Goal: Understand process/instructions: Learn about a topic

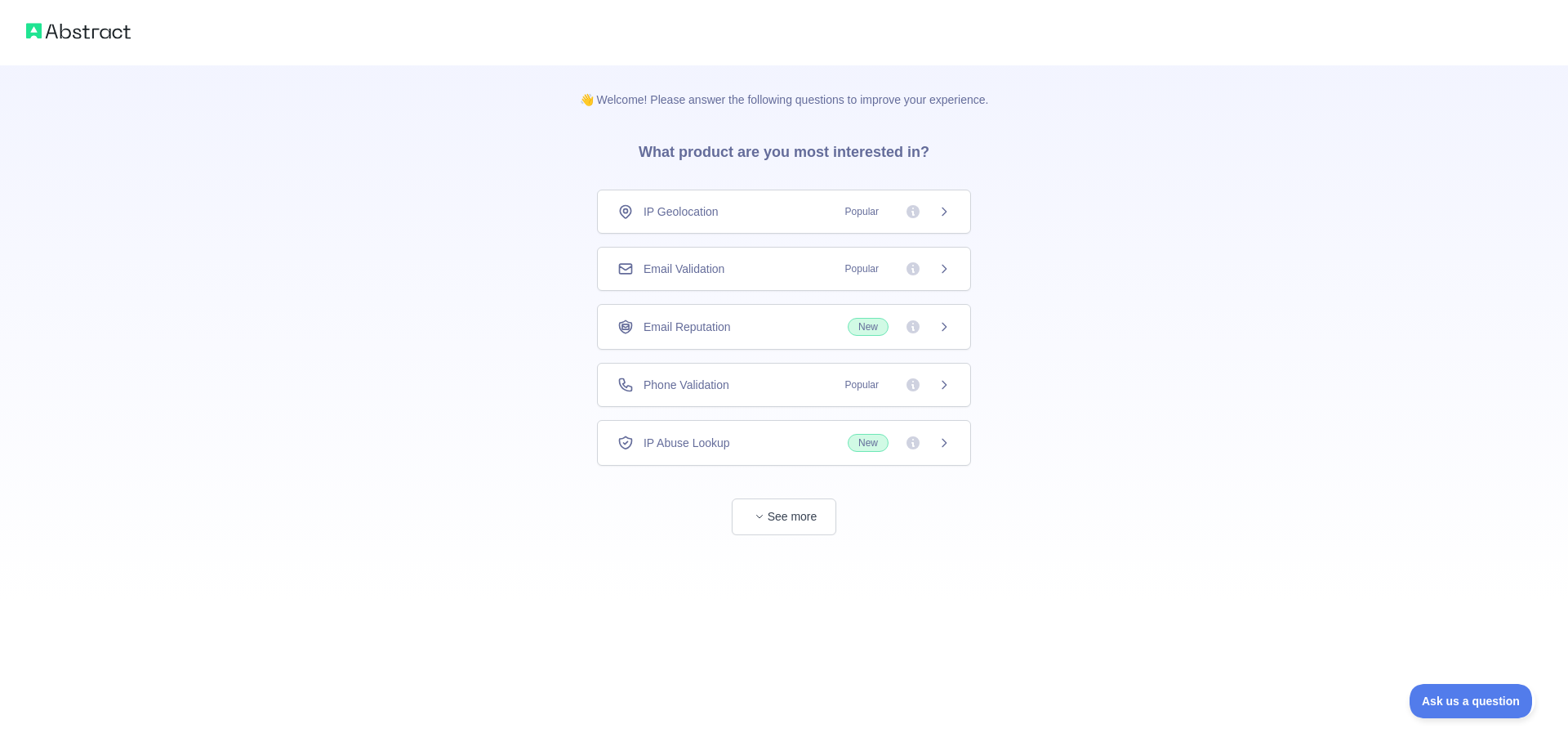
click at [699, 227] on div "IP Geolocation Popular" at bounding box center [784, 211] width 374 height 45
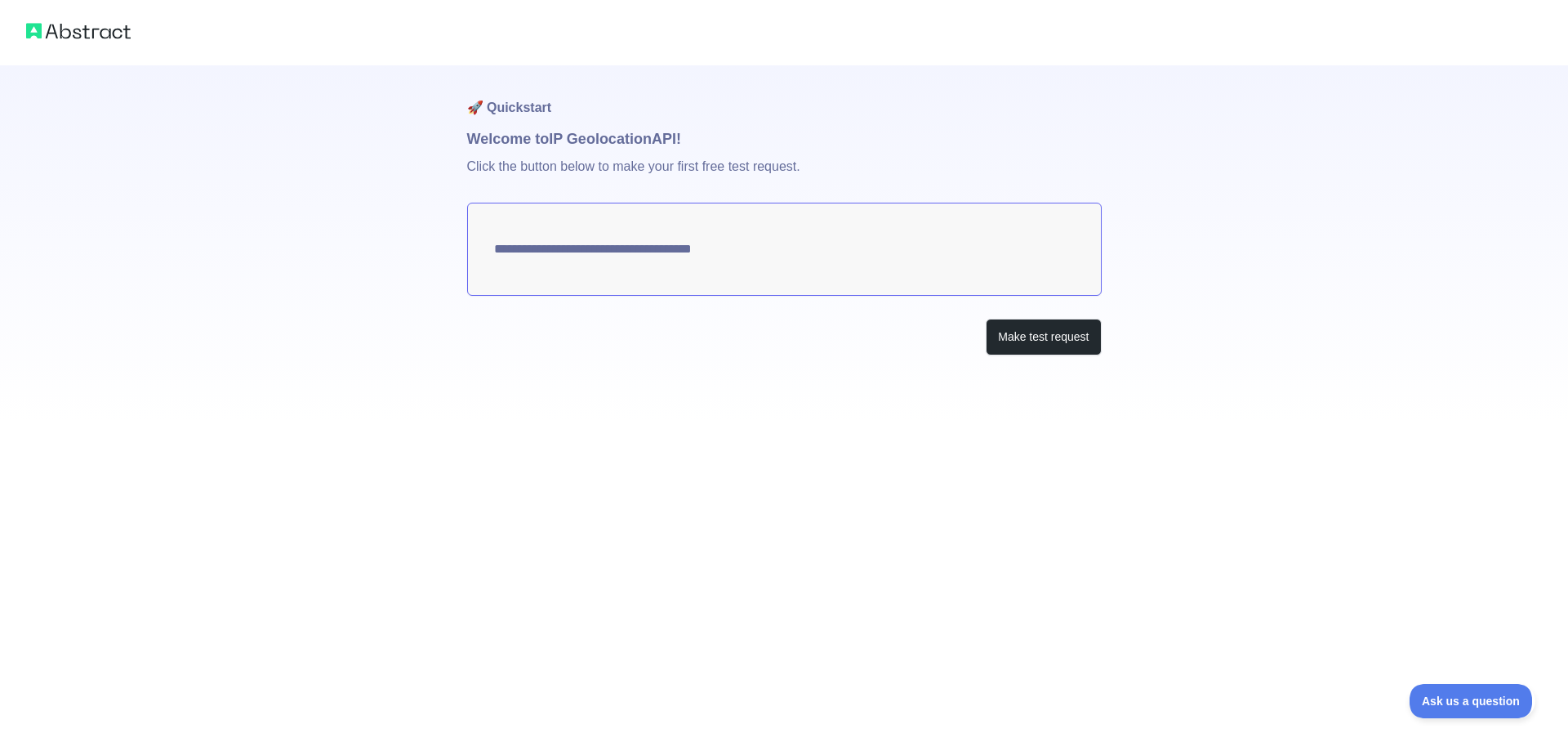
type textarea "**********"
click at [1039, 336] on button "Make test request" at bounding box center [1043, 337] width 115 height 37
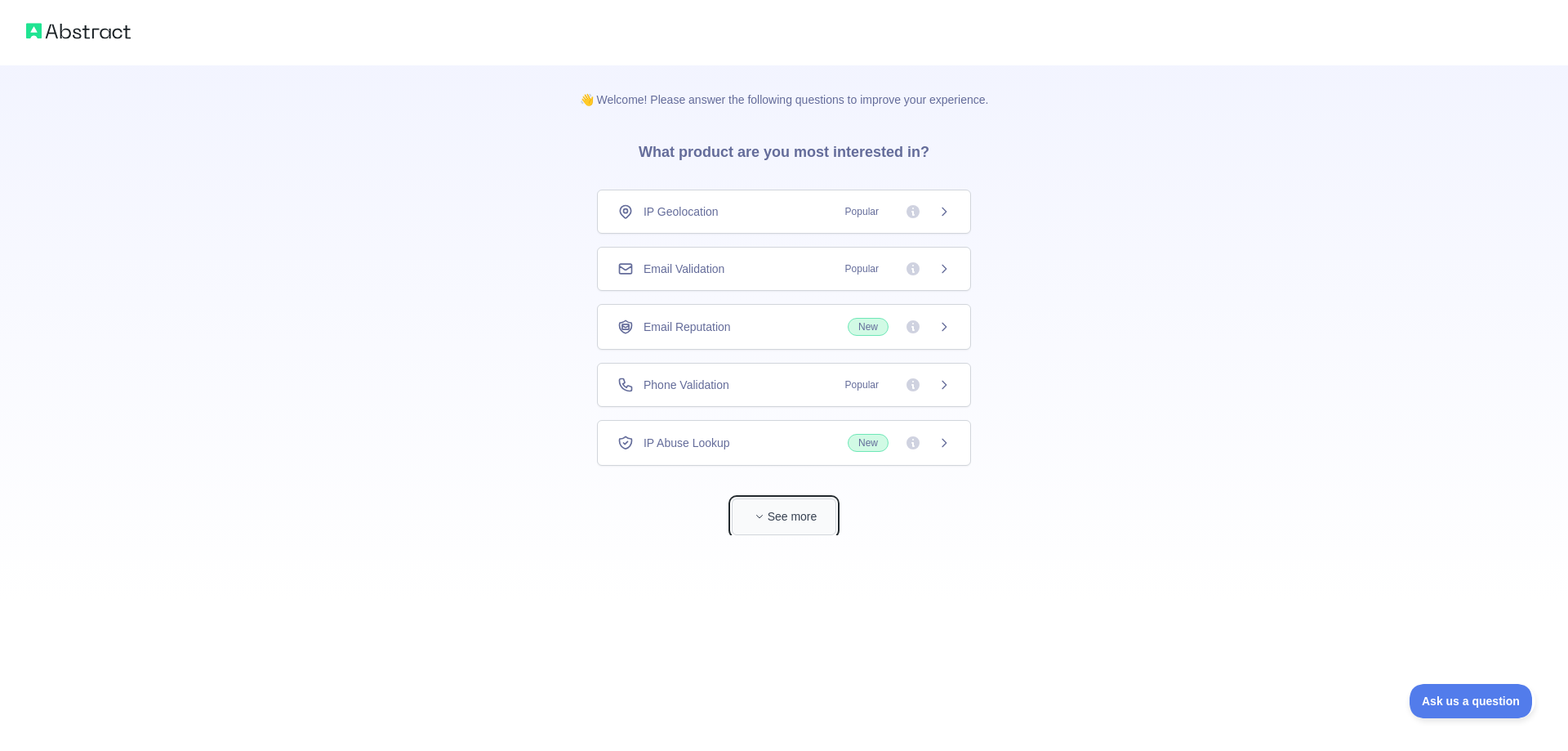
click at [796, 518] on button "See more" at bounding box center [784, 517] width 105 height 37
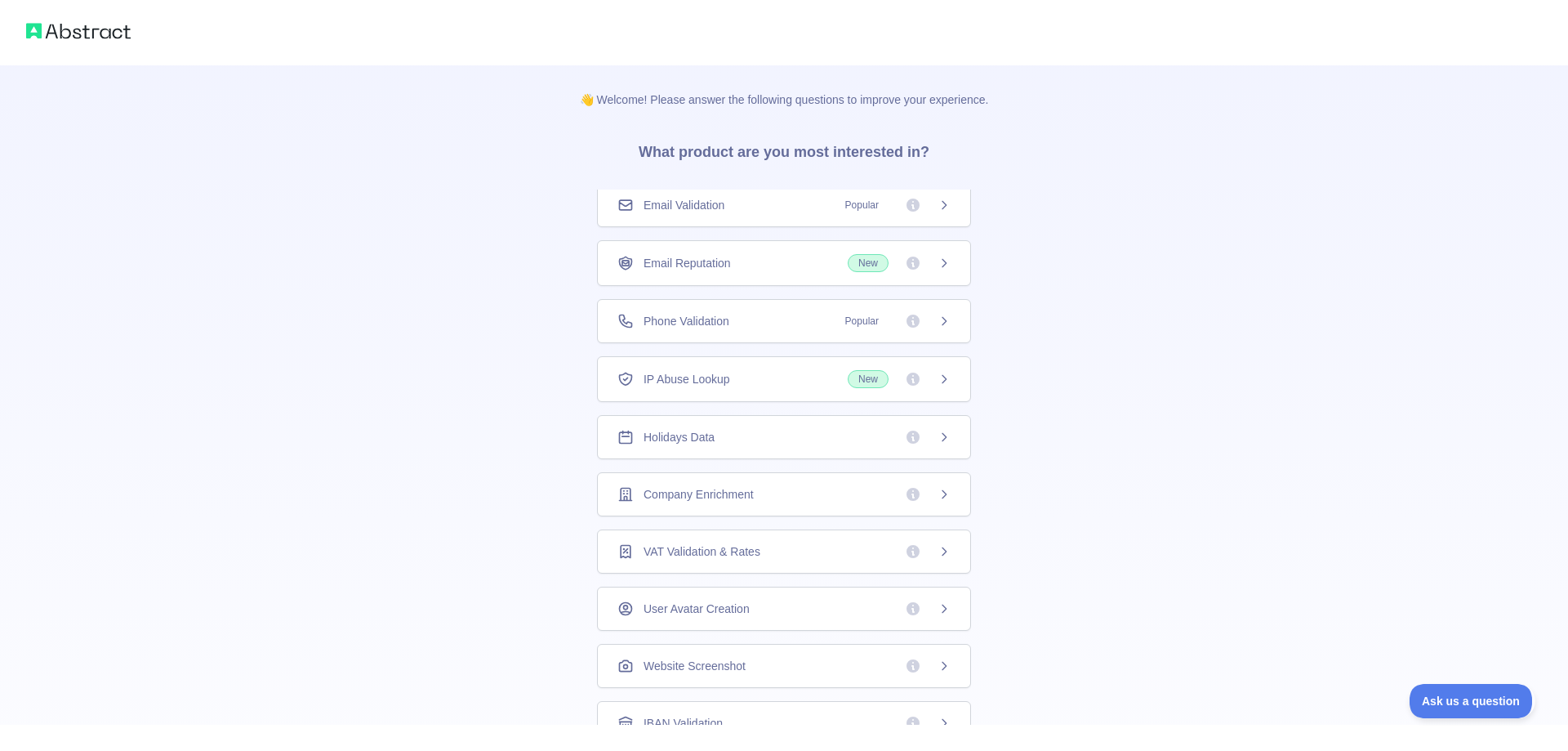
scroll to position [288, 0]
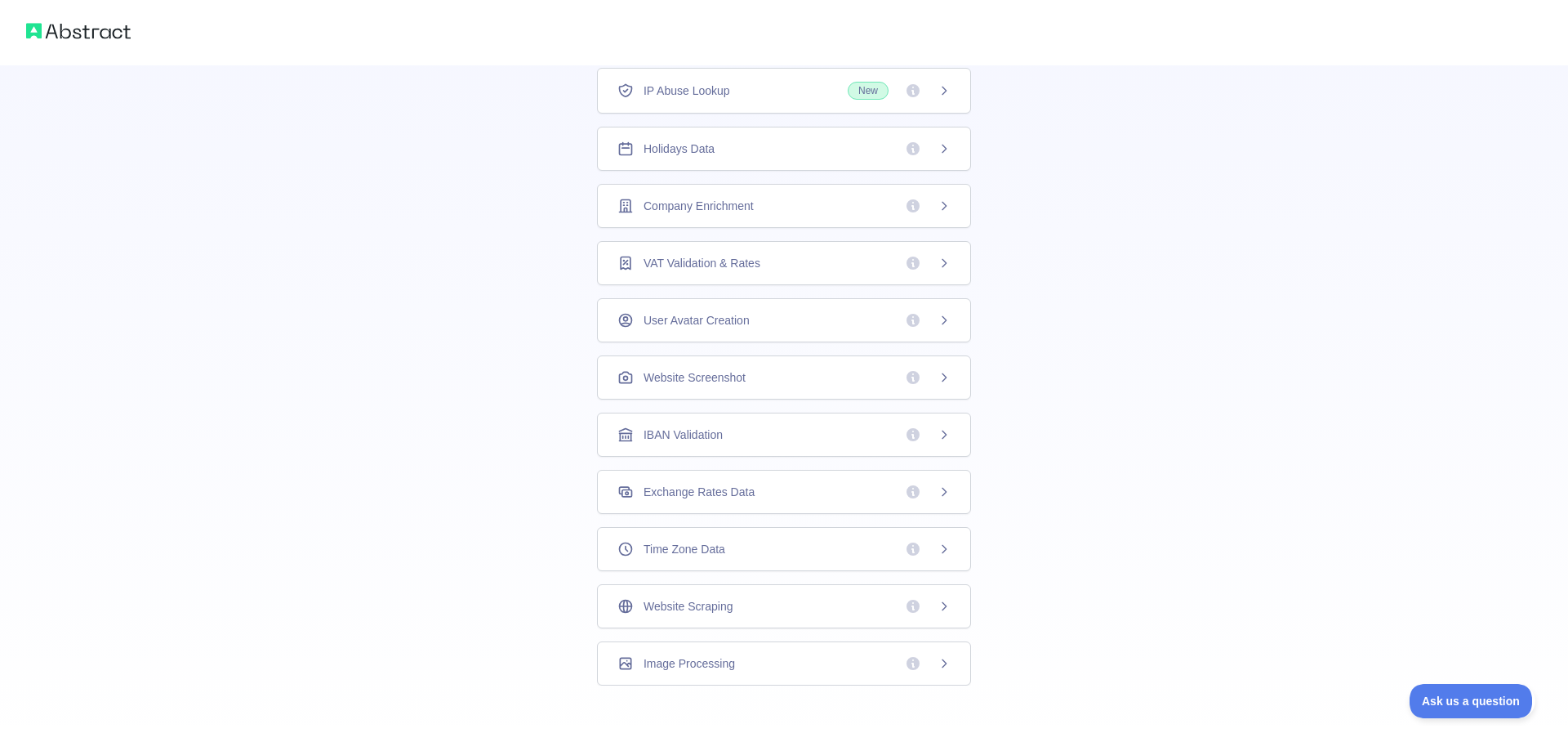
click at [731, 677] on div "Image Processing" at bounding box center [784, 664] width 374 height 45
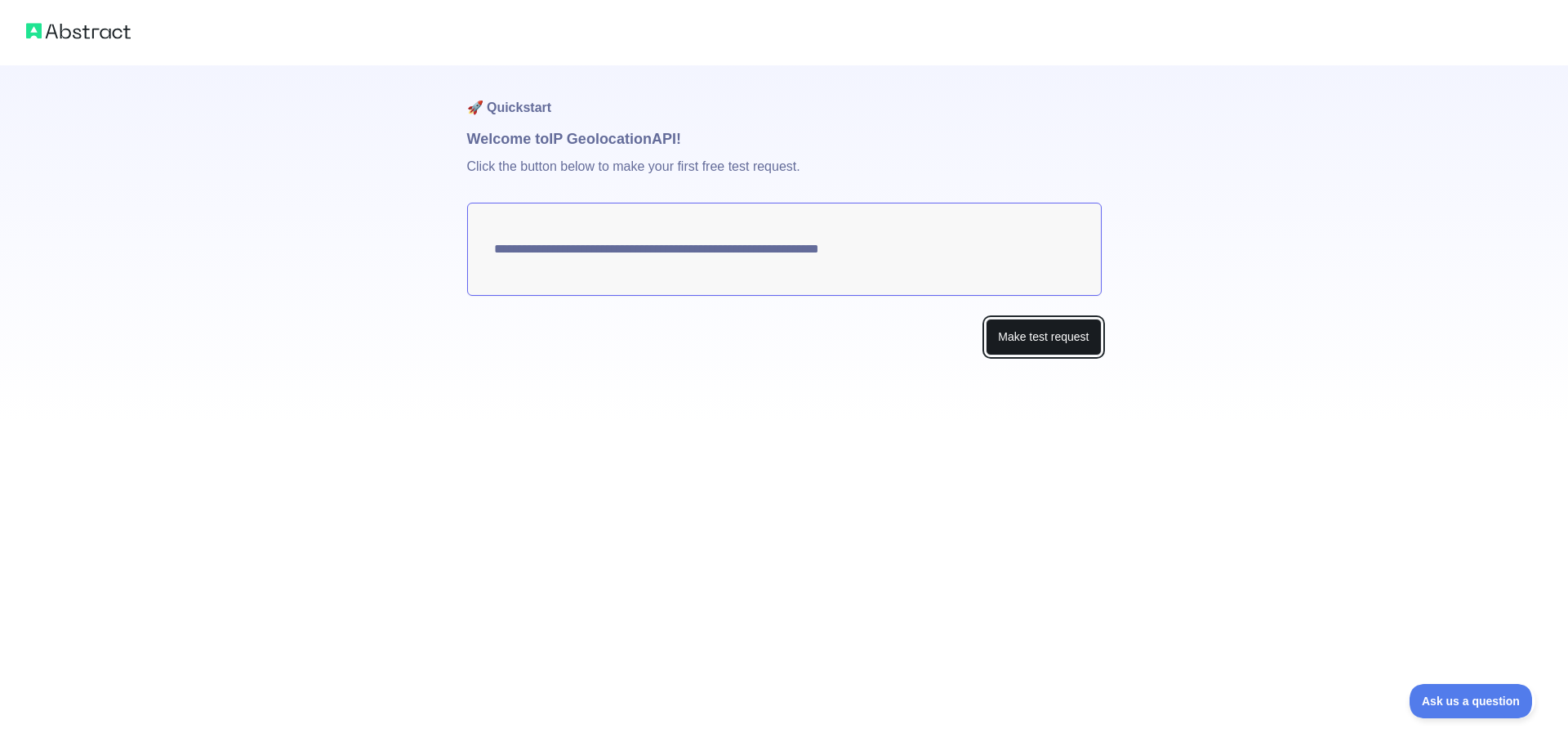
click at [1018, 338] on button "Make test request" at bounding box center [1043, 337] width 115 height 37
